Goal: Task Accomplishment & Management: Use online tool/utility

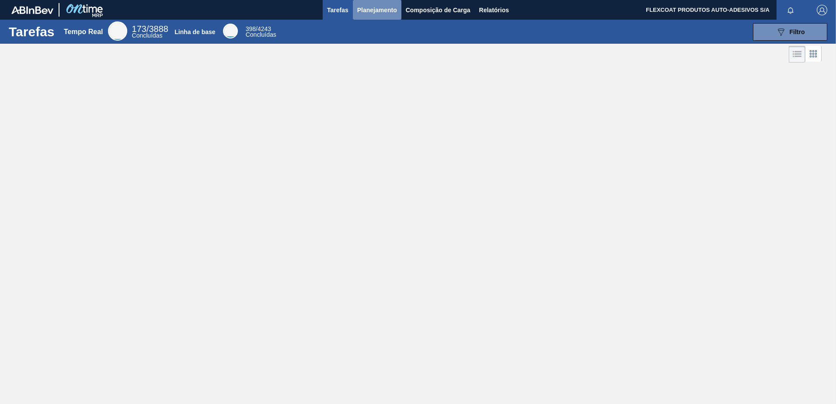
click at [367, 12] on span "Planejamento" at bounding box center [377, 10] width 40 height 10
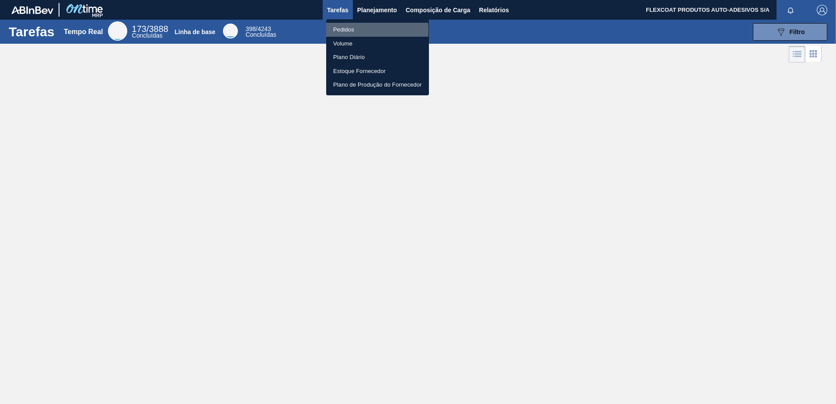
click at [337, 30] on li "Pedidos" at bounding box center [377, 30] width 103 height 14
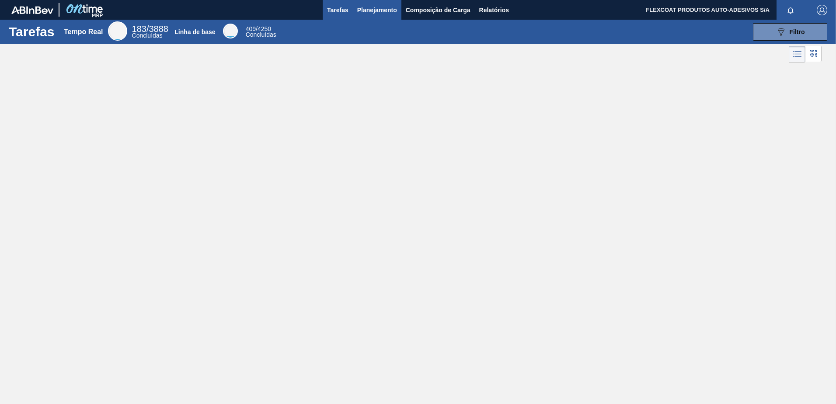
click at [374, 7] on span "Planejamento" at bounding box center [377, 10] width 40 height 10
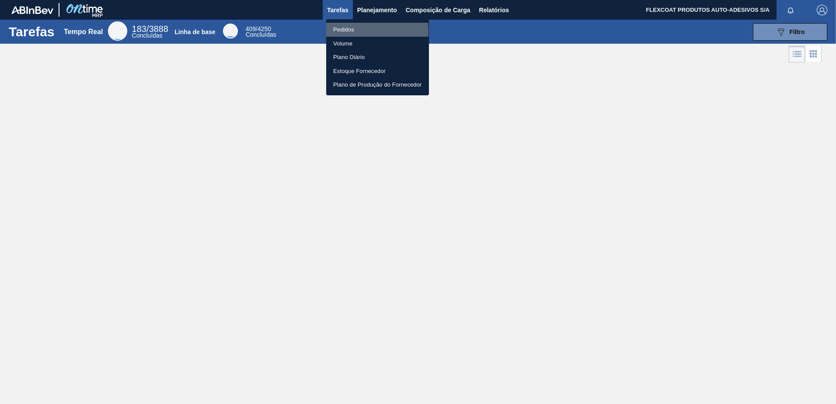
click at [343, 31] on li "Pedidos" at bounding box center [377, 30] width 103 height 14
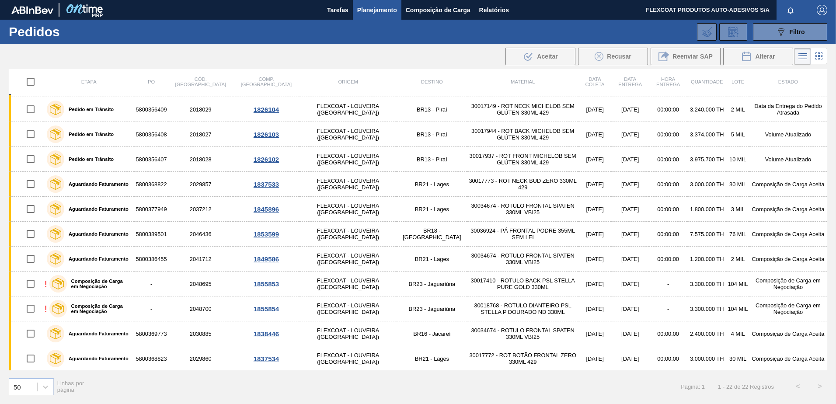
scroll to position [11, 0]
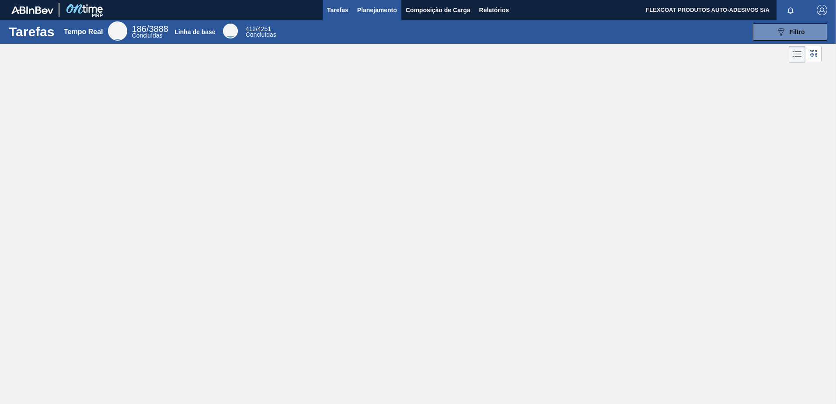
click at [359, 11] on span "Planejamento" at bounding box center [377, 10] width 40 height 10
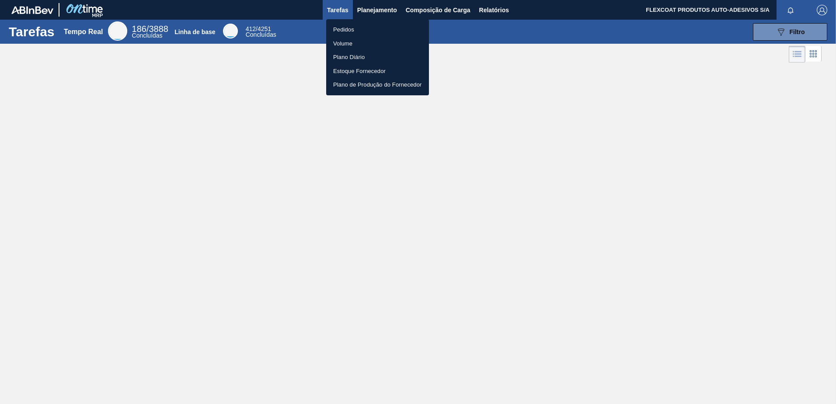
click at [342, 28] on li "Pedidos" at bounding box center [377, 30] width 103 height 14
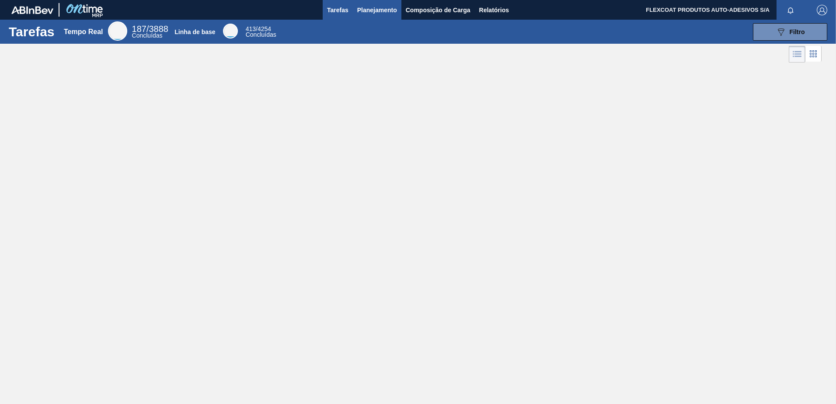
click at [368, 12] on span "Planejamento" at bounding box center [377, 10] width 40 height 10
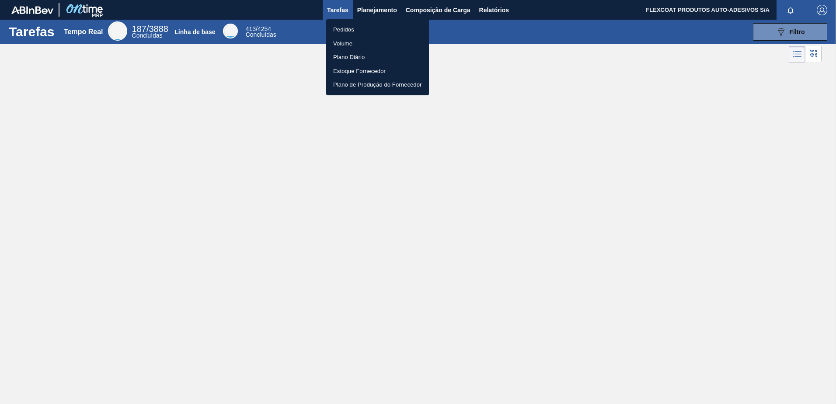
click at [341, 30] on li "Pedidos" at bounding box center [377, 30] width 103 height 14
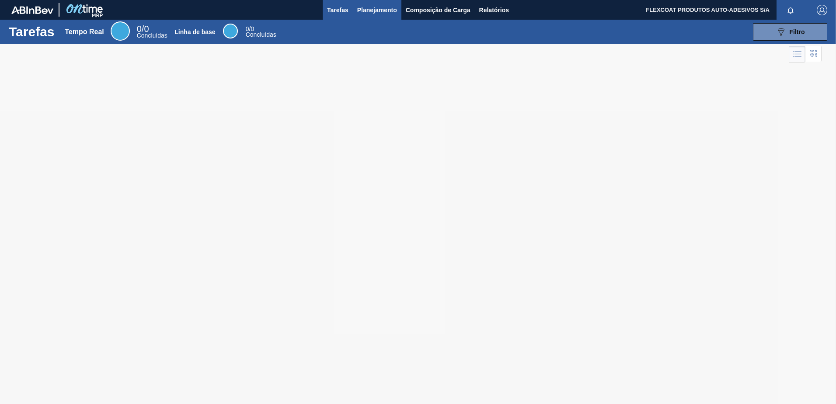
click at [367, 10] on span "Planejamento" at bounding box center [377, 10] width 40 height 10
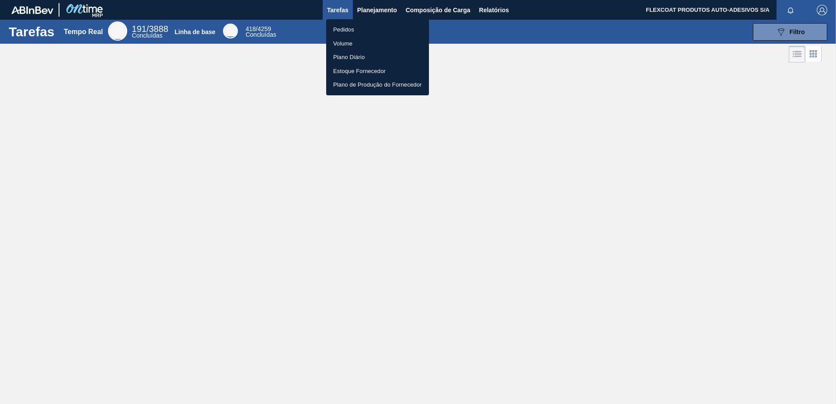
click at [341, 31] on li "Pedidos" at bounding box center [377, 30] width 103 height 14
